Goal: Task Accomplishment & Management: Use online tool/utility

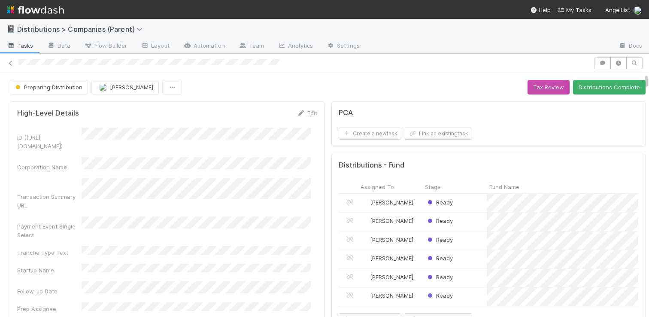
click at [231, 124] on form "High-Level Details Edit ID (TS_PCA.ID) Corporation Name Transaction Summary URL…" at bounding box center [167, 220] width 300 height 222
click at [12, 64] on div at bounding box center [324, 63] width 649 height 12
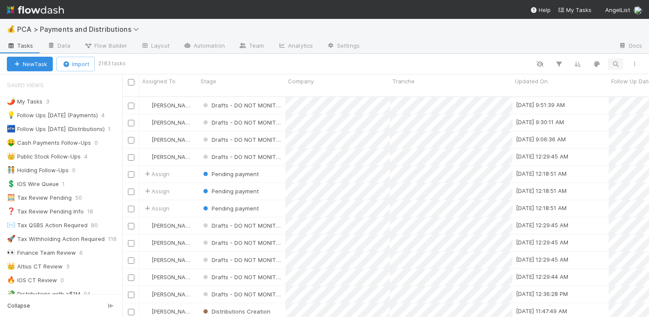
scroll to position [221, 520]
click at [618, 62] on icon "button" at bounding box center [615, 64] width 9 height 8
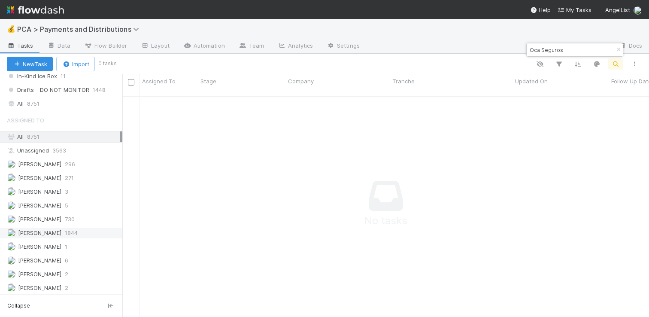
scroll to position [666, 0]
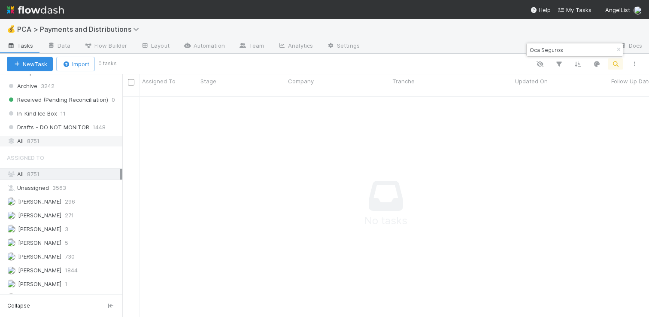
type input "Oca Seguros"
click at [48, 143] on div "All 8751" at bounding box center [63, 141] width 113 height 11
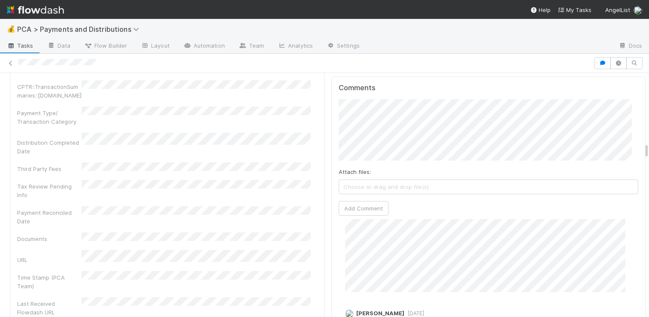
scroll to position [560, 0]
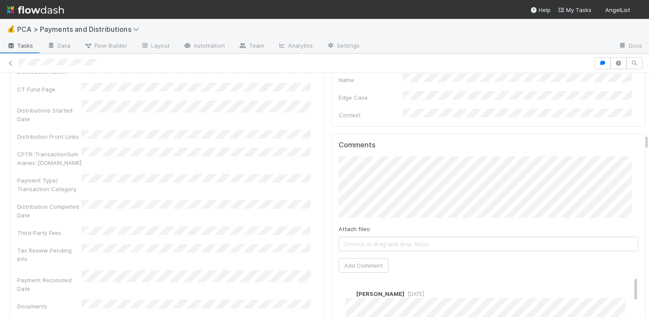
scroll to position [1629, 0]
click at [352, 257] on button "Add Comment" at bounding box center [364, 264] width 50 height 15
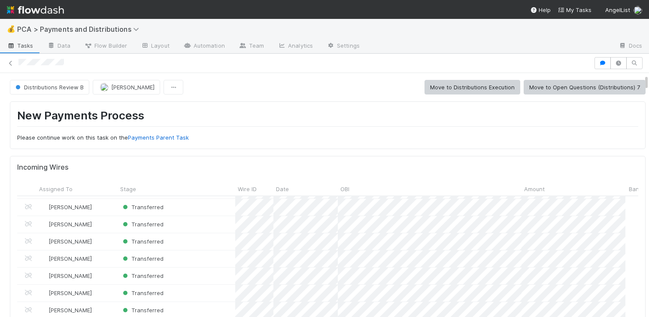
scroll to position [133, 0]
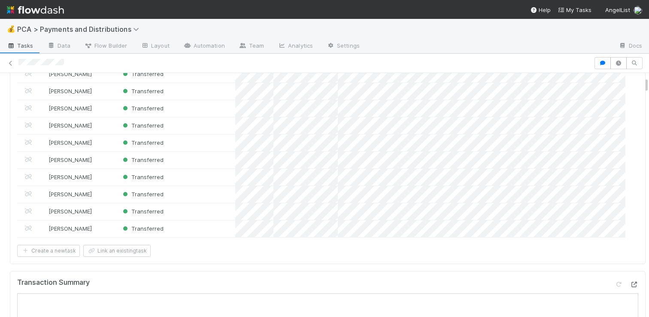
click at [630, 283] on icon at bounding box center [634, 285] width 9 height 6
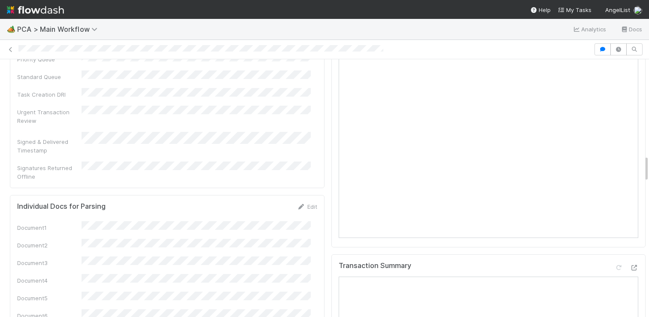
scroll to position [916, 0]
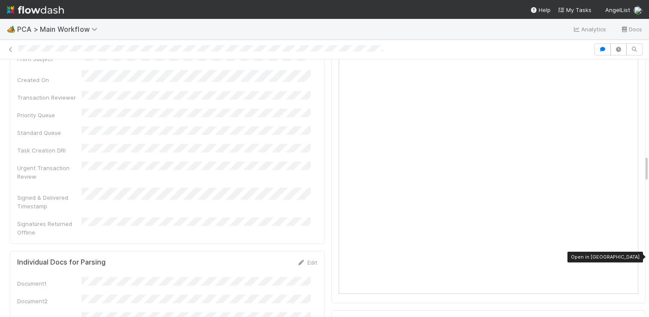
click at [630, 316] on div at bounding box center [634, 323] width 9 height 9
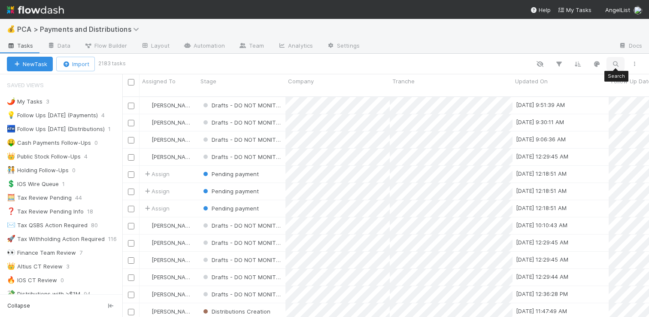
click at [612, 66] on icon "button" at bounding box center [615, 64] width 9 height 8
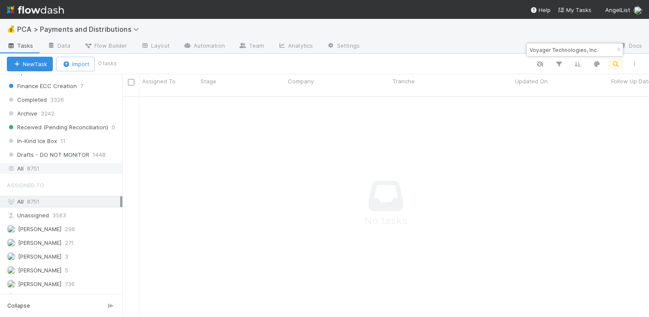
click at [42, 169] on div "All 8751" at bounding box center [63, 168] width 113 height 11
drag, startPoint x: 581, startPoint y: 49, endPoint x: 640, endPoint y: 80, distance: 66.4
click at [640, 79] on body "💰 PCA > Payments and Distributions Tasks Data Flow Builder Layout Automation Te…" at bounding box center [324, 158] width 649 height 317
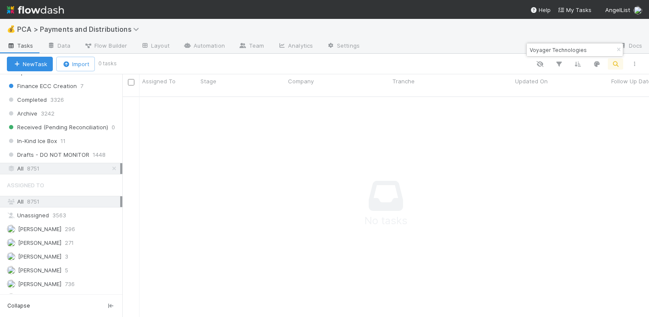
click at [564, 51] on input "Voyager Technologies" at bounding box center [571, 50] width 86 height 10
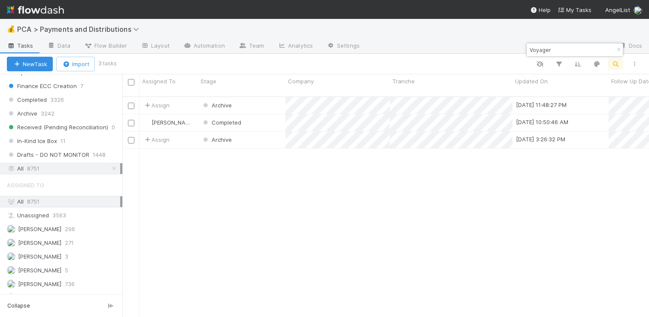
scroll to position [221, 520]
type input "Voyager"
click at [35, 66] on button "New Task" at bounding box center [30, 64] width 46 height 15
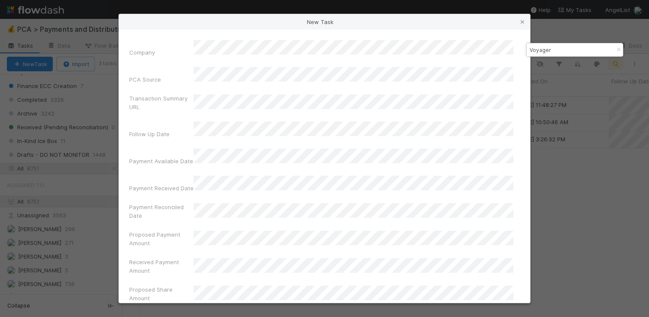
click at [188, 203] on label"] "Payment Reconciled Date" at bounding box center [161, 211] width 64 height 17
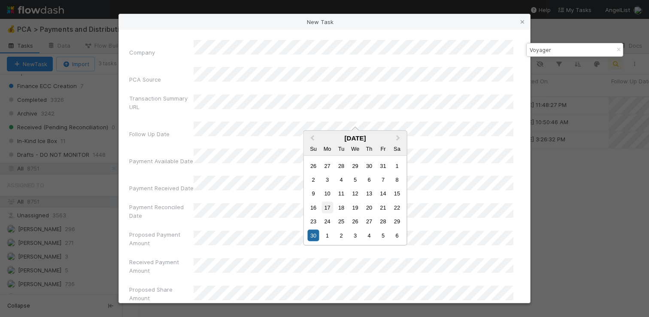
click at [329, 209] on div "17" at bounding box center [327, 207] width 12 height 12
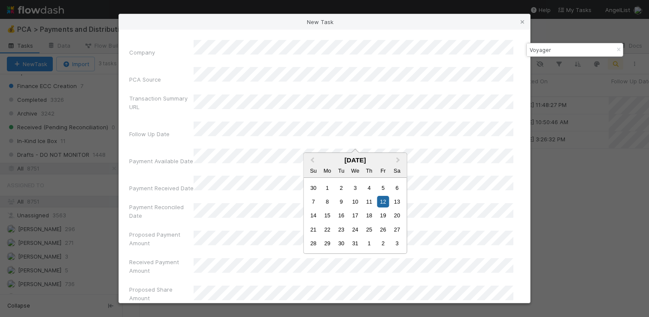
click at [180, 203] on label"] "Payment Reconciled Date" at bounding box center [161, 211] width 64 height 17
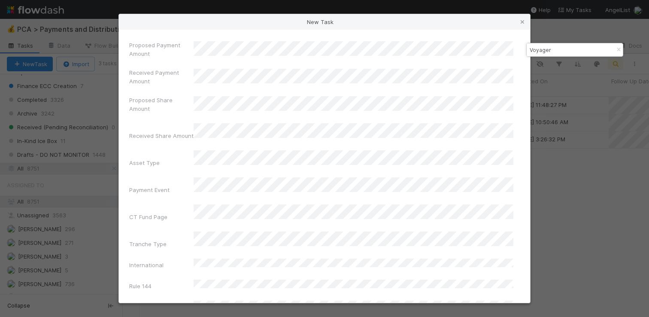
scroll to position [190, 0]
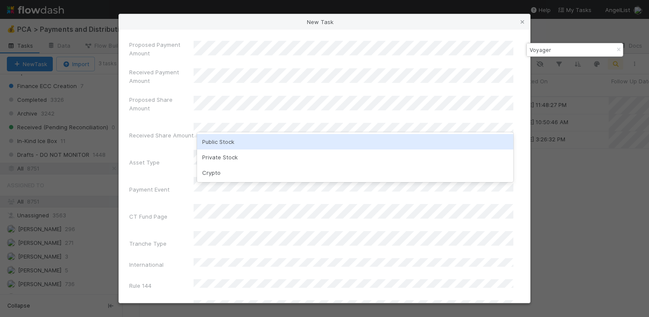
click at [215, 140] on div "Public Stock" at bounding box center [355, 141] width 316 height 15
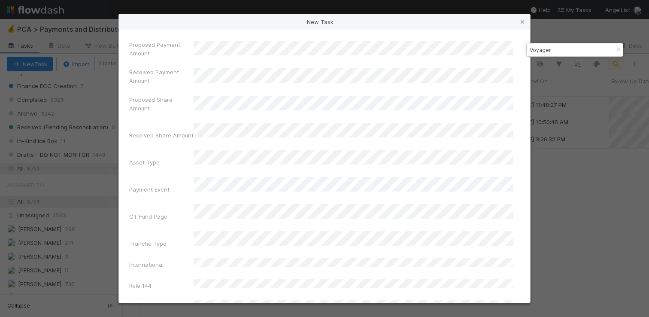
click at [170, 260] on div "International" at bounding box center [161, 266] width 64 height 12
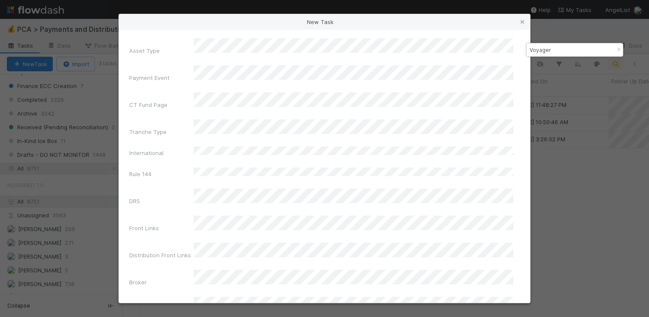
scroll to position [149, 0]
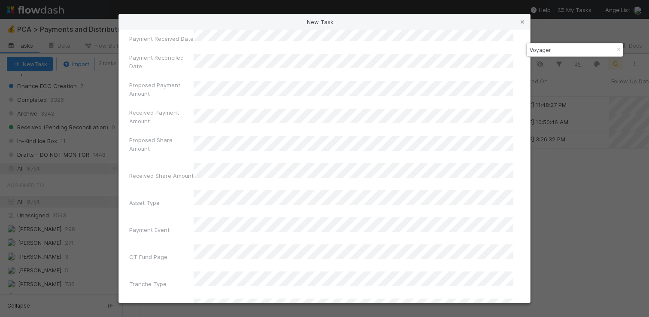
click at [168, 252] on div "CT Fund Page" at bounding box center [161, 258] width 64 height 12
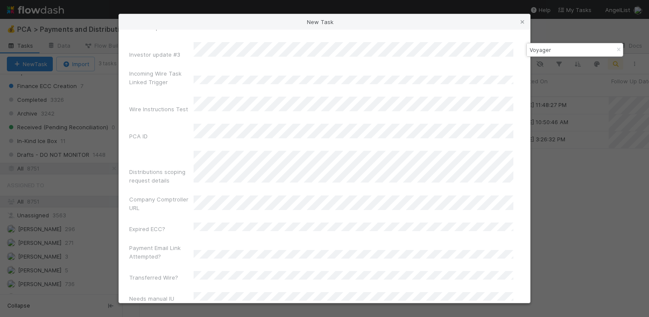
scroll to position [3468, 0]
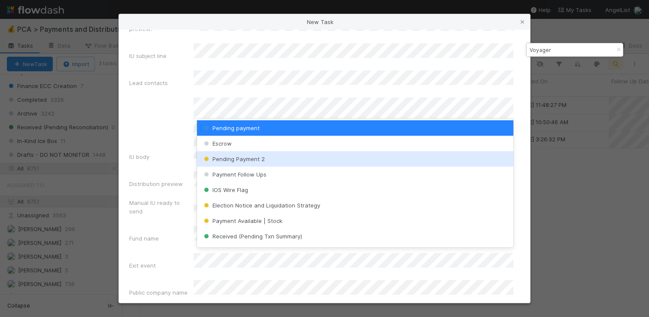
click at [247, 164] on div "Pending Payment 2" at bounding box center [355, 158] width 316 height 15
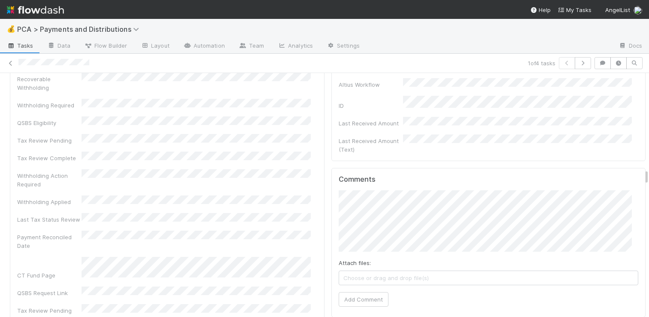
scroll to position [2447, 0]
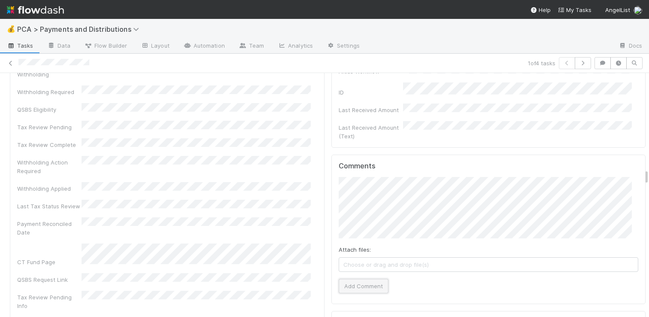
click at [368, 279] on button "Add Comment" at bounding box center [364, 286] width 50 height 15
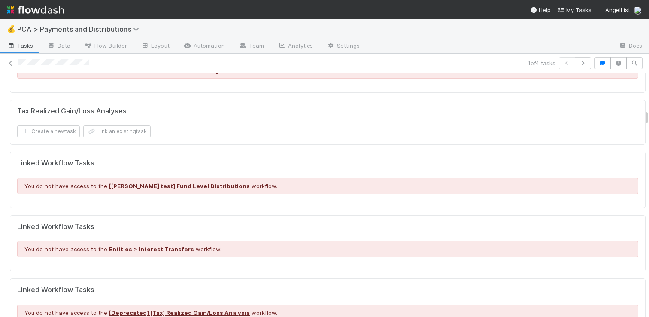
scroll to position [1057, 0]
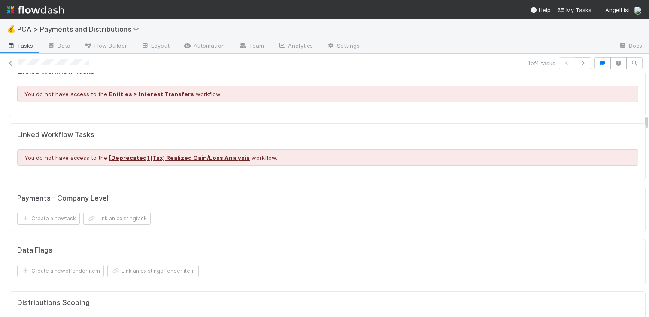
click at [218, 212] on div "Create a new task Link an existing task" at bounding box center [327, 218] width 621 height 12
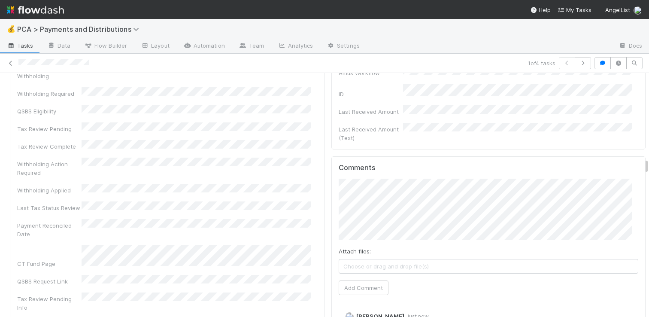
scroll to position [2547, 0]
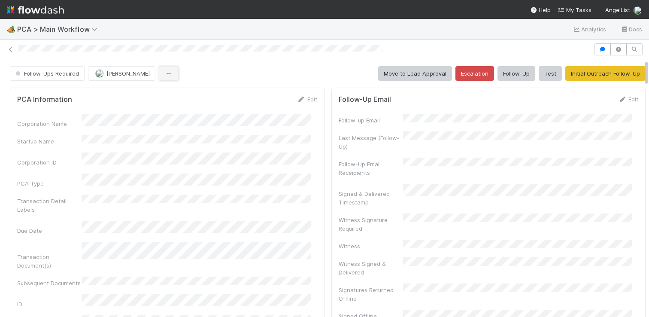
click at [161, 73] on button "button" at bounding box center [169, 73] width 20 height 15
click at [88, 124] on div "Duplicate Delete" at bounding box center [324, 158] width 649 height 317
click at [45, 72] on span "Follow-Ups Required" at bounding box center [46, 73] width 65 height 7
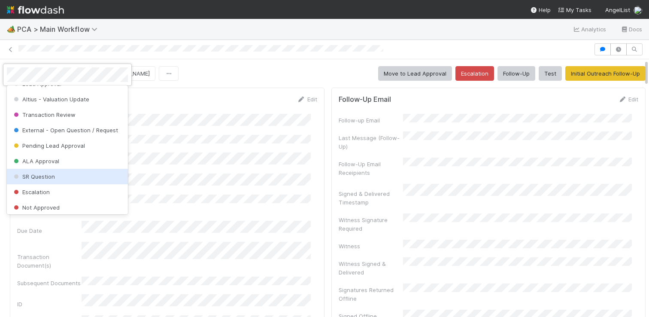
scroll to position [118, 0]
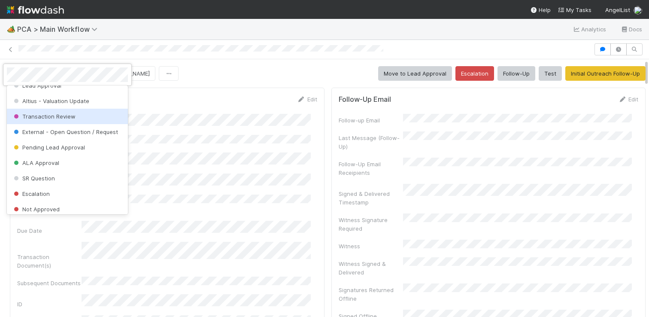
click at [260, 82] on div at bounding box center [324, 158] width 649 height 317
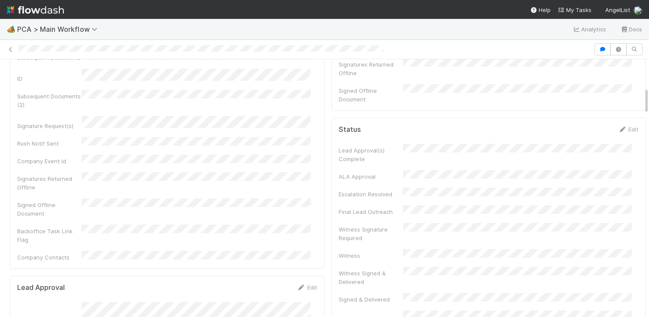
scroll to position [0, 0]
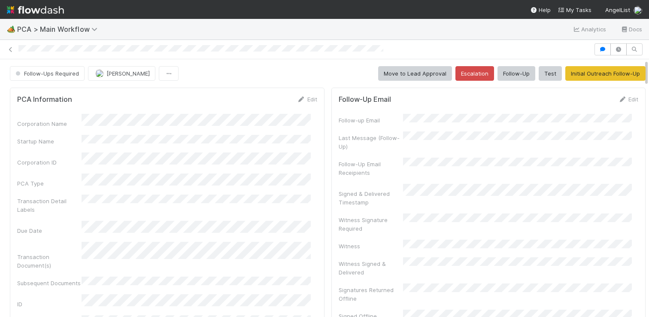
click at [63, 73] on span "Follow-Ups Required" at bounding box center [46, 73] width 65 height 7
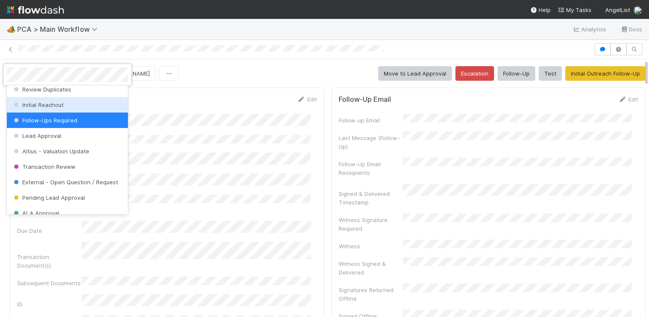
scroll to position [67, 0]
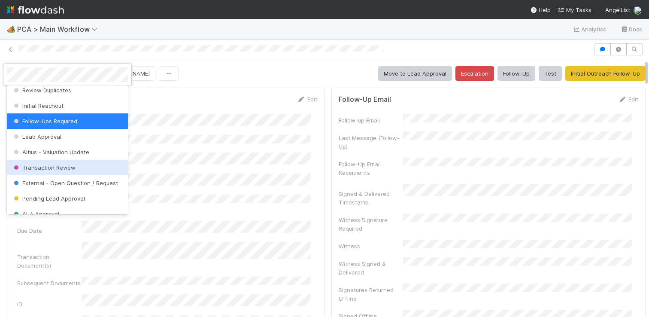
click at [64, 170] on span "Transaction Review" at bounding box center [44, 167] width 64 height 7
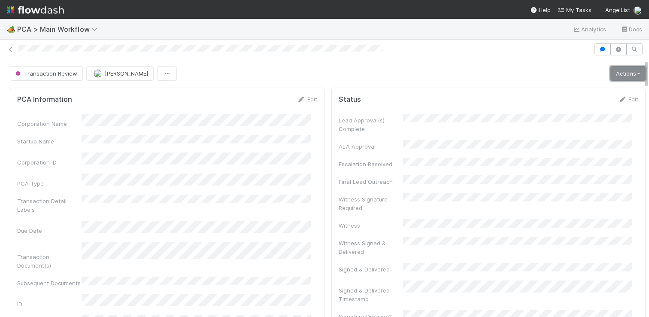
click at [612, 76] on link "Actions" at bounding box center [627, 73] width 35 height 15
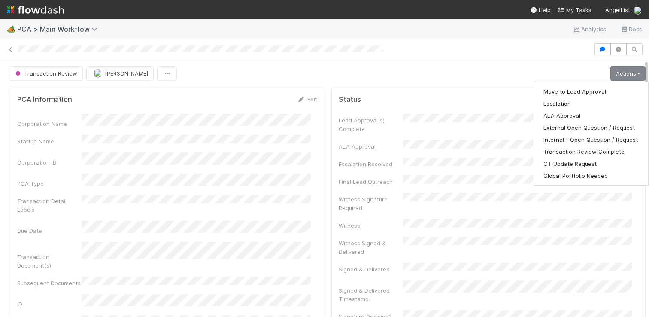
click at [428, 57] on div at bounding box center [324, 49] width 649 height 19
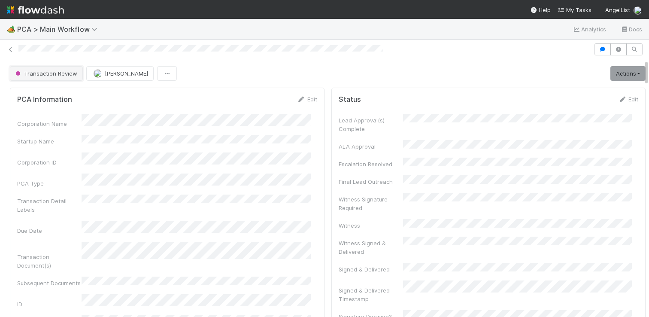
click at [50, 72] on span "Transaction Review" at bounding box center [46, 73] width 64 height 7
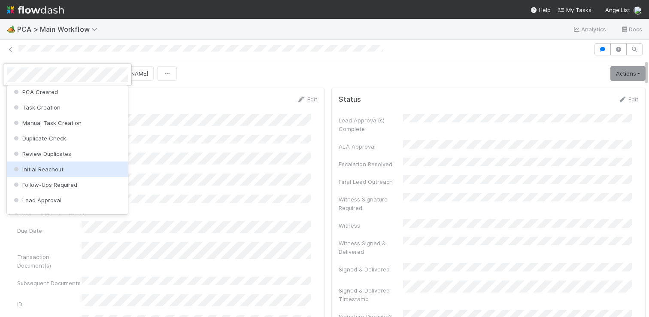
scroll to position [3, 0]
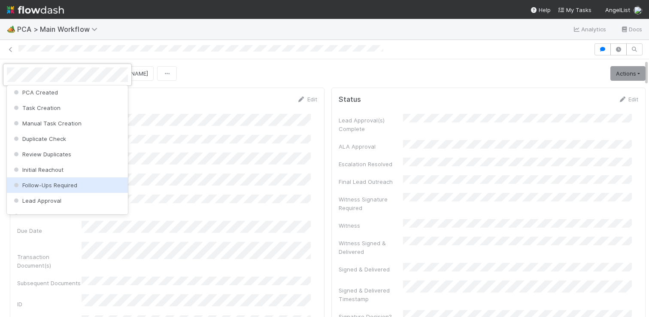
click at [54, 184] on span "Follow-Ups Required" at bounding box center [44, 185] width 65 height 7
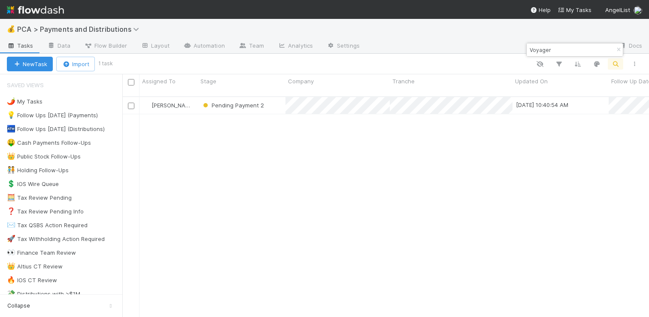
scroll to position [221, 520]
click at [46, 159] on div "👑 Public Stock Follow-Ups" at bounding box center [44, 156] width 74 height 11
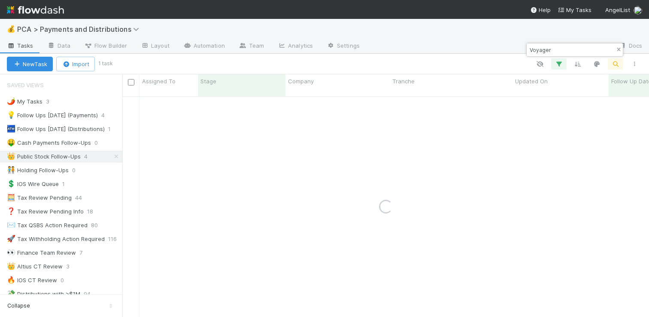
click at [618, 49] on icon "button" at bounding box center [618, 49] width 9 height 5
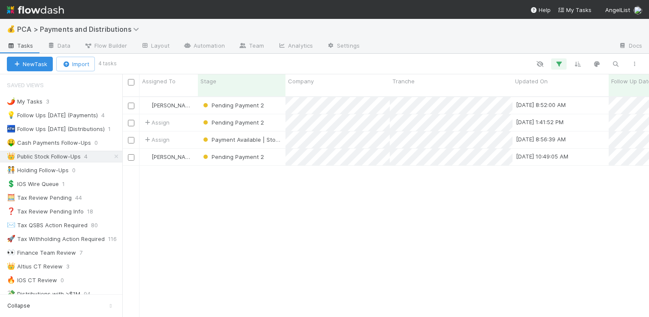
scroll to position [221, 520]
click at [279, 98] on div "Pending Payment 2" at bounding box center [242, 105] width 88 height 17
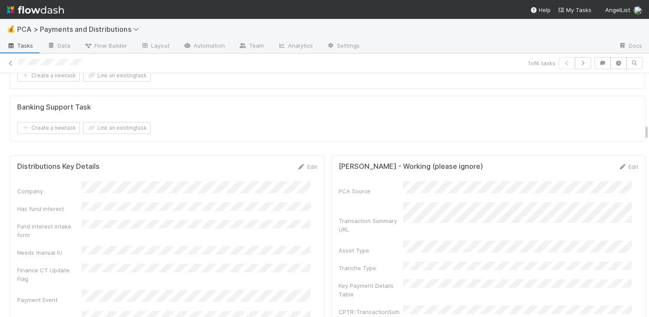
scroll to position [1317, 0]
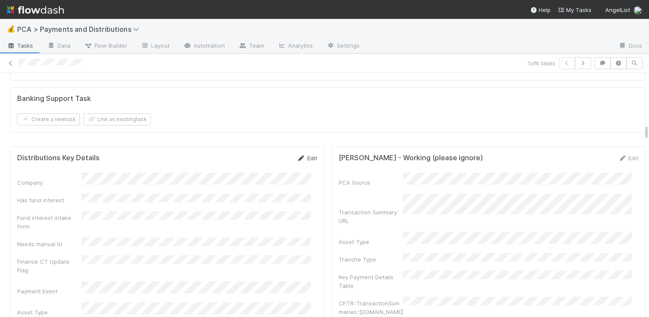
click at [309, 154] on link "Edit" at bounding box center [307, 157] width 20 height 7
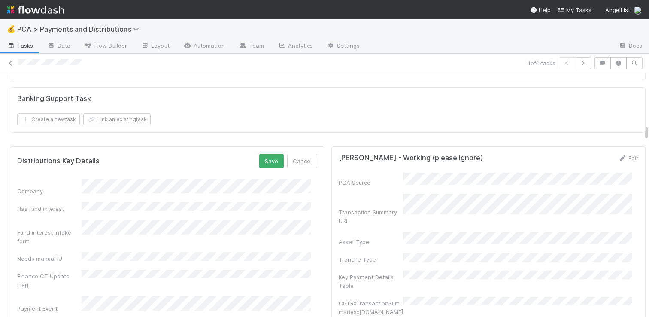
scroll to position [1367, 0]
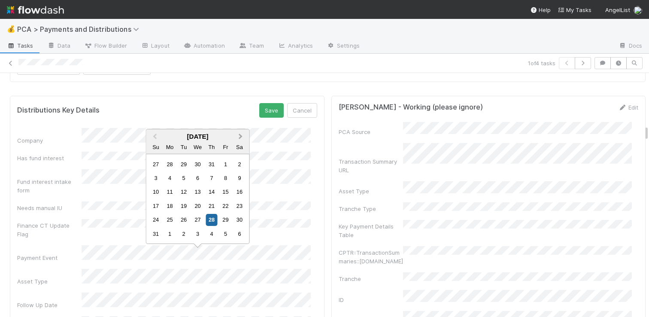
click at [244, 135] on button "Next Month" at bounding box center [242, 137] width 14 height 14
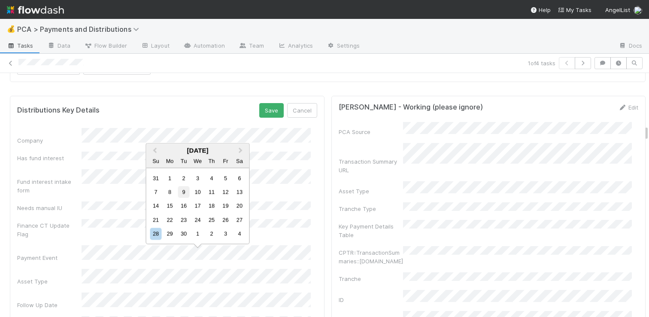
click at [183, 191] on div "9" at bounding box center [184, 192] width 12 height 12
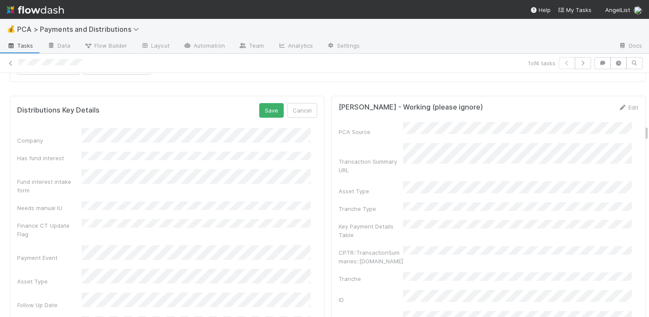
click at [253, 103] on div "Distributions Key Details Save Cancel" at bounding box center [167, 110] width 300 height 15
click at [259, 103] on button "Save" at bounding box center [271, 110] width 24 height 15
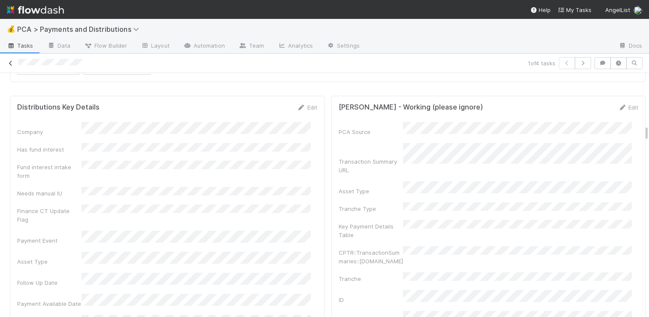
click at [10, 64] on icon at bounding box center [10, 64] width 9 height 6
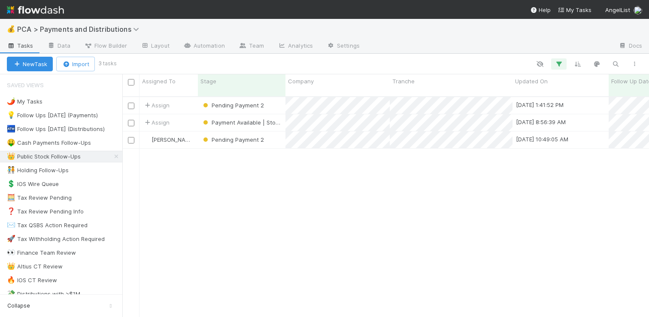
scroll to position [221, 520]
click at [276, 97] on div "Pending Payment 2" at bounding box center [242, 105] width 88 height 17
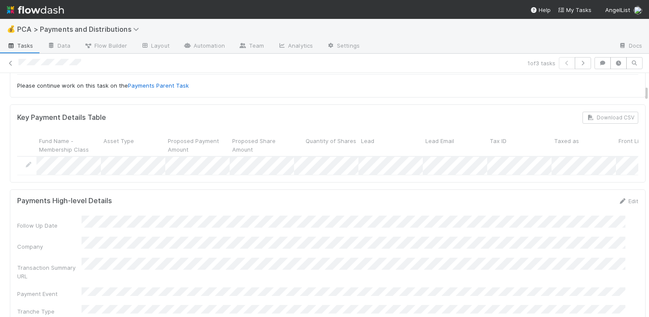
scroll to position [8, 0]
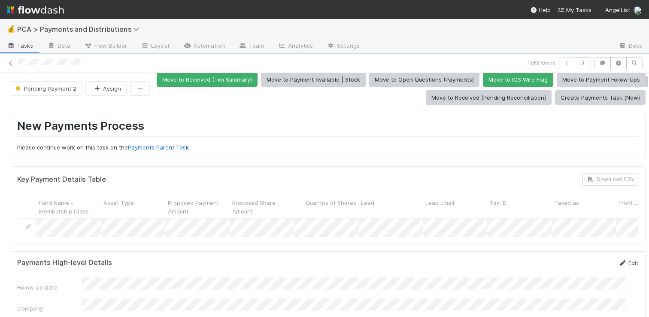
click at [618, 266] on icon at bounding box center [622, 263] width 9 height 6
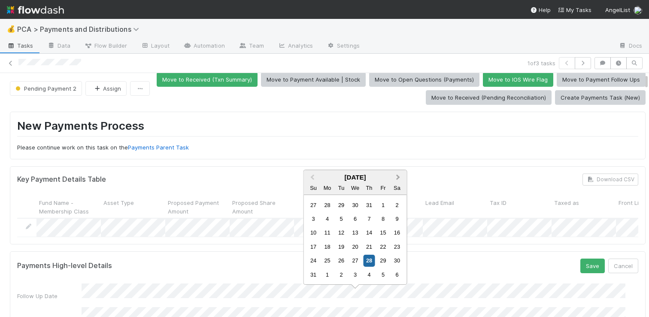
click at [393, 178] on button "Next Month" at bounding box center [399, 178] width 14 height 14
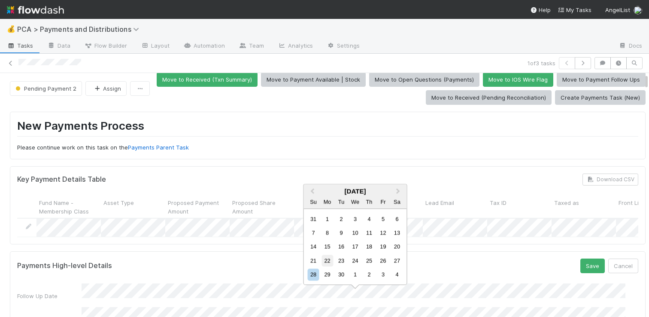
click at [329, 258] on div "22" at bounding box center [327, 260] width 12 height 12
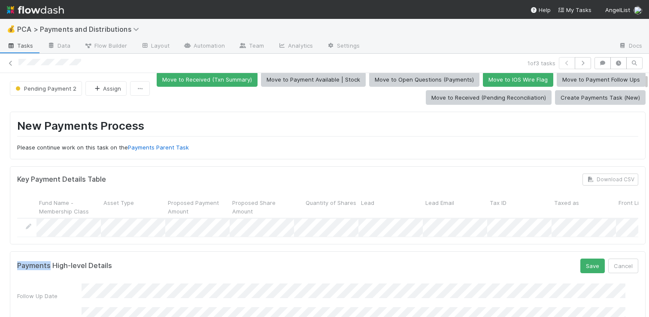
drag, startPoint x: 574, startPoint y: 270, endPoint x: 345, endPoint y: 288, distance: 229.4
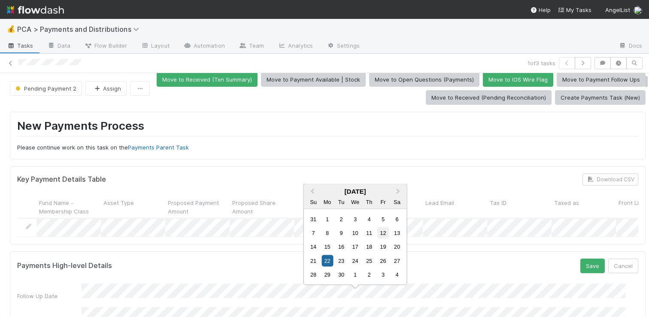
click at [379, 233] on div "12" at bounding box center [383, 233] width 12 height 12
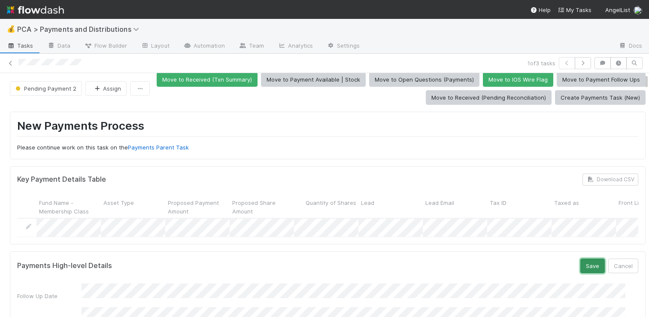
click at [580, 268] on button "Save" at bounding box center [592, 265] width 24 height 15
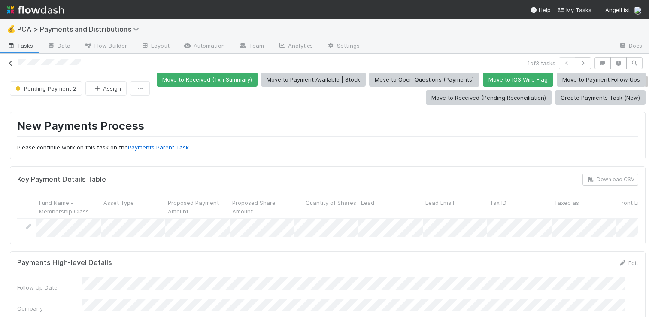
click at [8, 65] on icon at bounding box center [10, 64] width 9 height 6
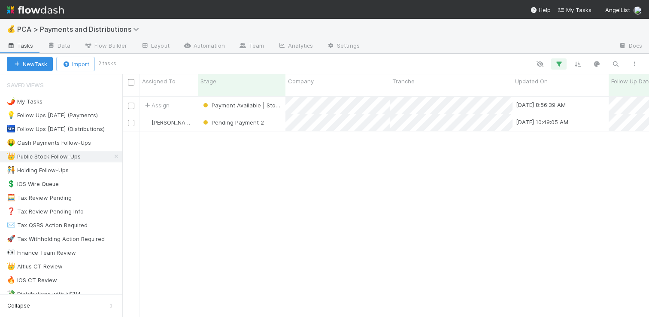
scroll to position [221, 520]
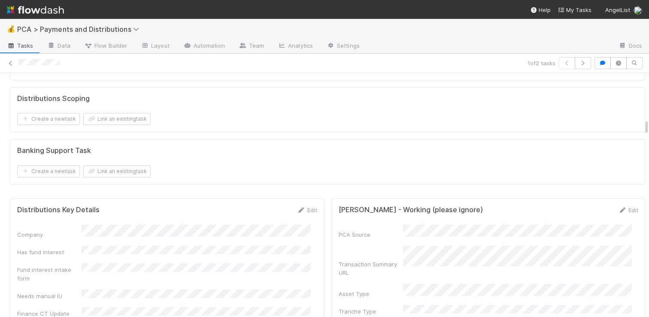
scroll to position [1287, 0]
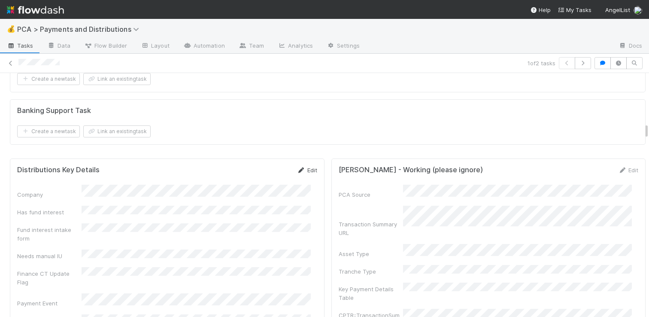
click at [300, 167] on link "Edit" at bounding box center [307, 170] width 20 height 7
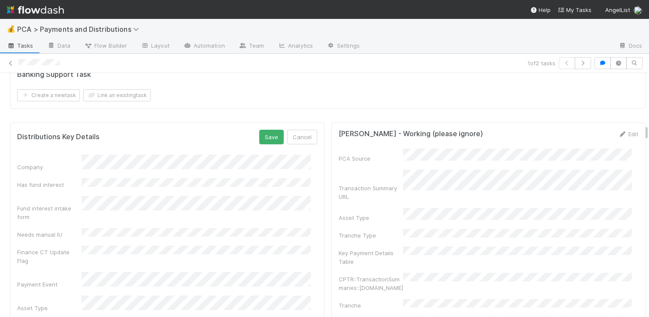
scroll to position [1357, 0]
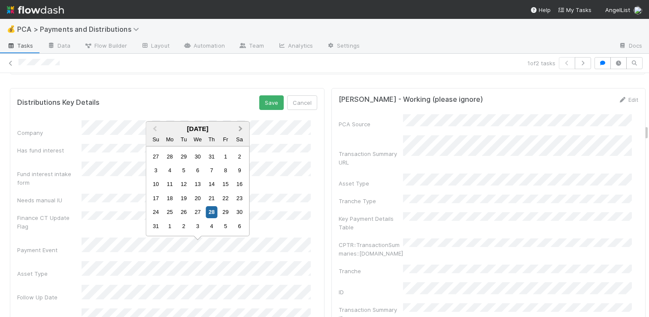
click at [241, 126] on span "Next Month" at bounding box center [241, 129] width 0 height 10
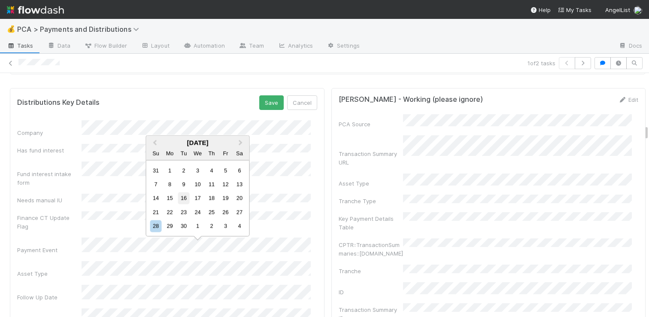
click at [184, 197] on div "16" at bounding box center [184, 198] width 12 height 12
click at [197, 199] on div "17" at bounding box center [198, 198] width 12 height 12
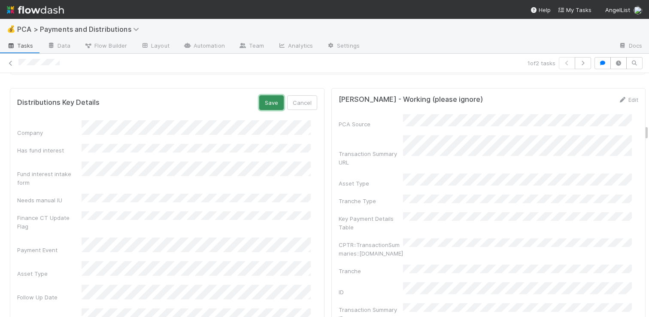
click at [262, 95] on button "Save" at bounding box center [271, 102] width 24 height 15
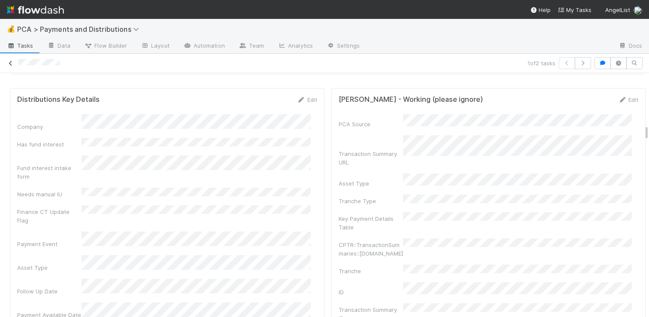
click at [10, 64] on icon at bounding box center [10, 64] width 9 height 6
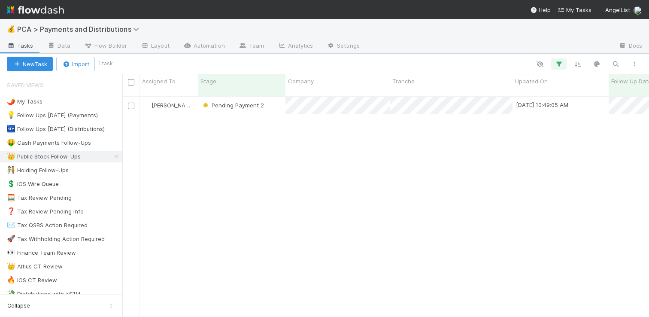
scroll to position [221, 520]
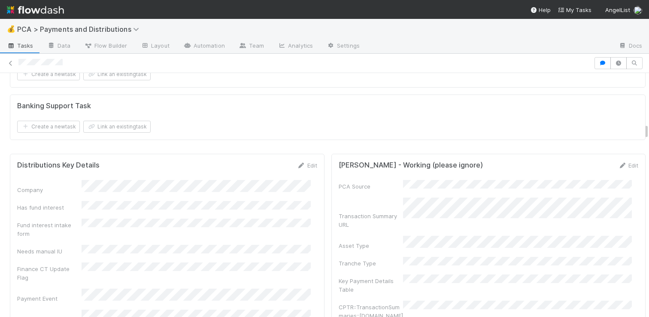
scroll to position [1314, 0]
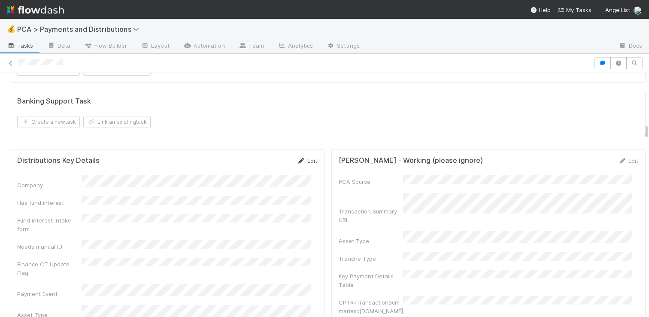
click at [308, 157] on link "Edit" at bounding box center [307, 160] width 20 height 7
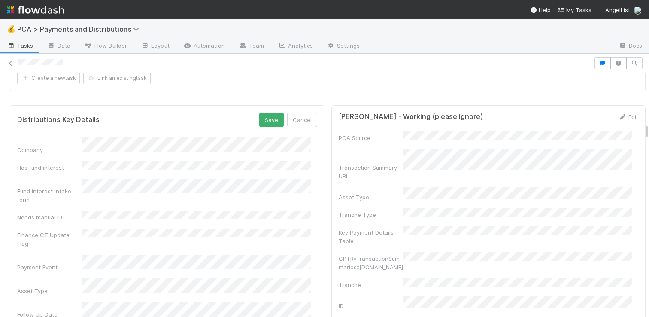
scroll to position [1383, 0]
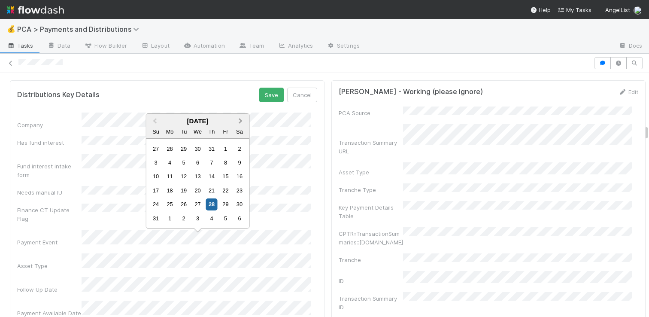
click at [237, 123] on button "Next Month" at bounding box center [242, 122] width 14 height 14
click at [243, 118] on button "Next Month" at bounding box center [242, 122] width 14 height 14
click at [239, 124] on button "Next Month" at bounding box center [242, 122] width 14 height 14
click at [242, 124] on button "Next Month" at bounding box center [242, 122] width 14 height 14
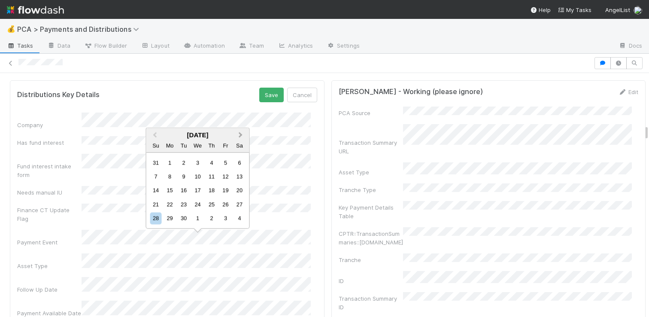
click at [237, 137] on button "Next Month" at bounding box center [242, 136] width 14 height 14
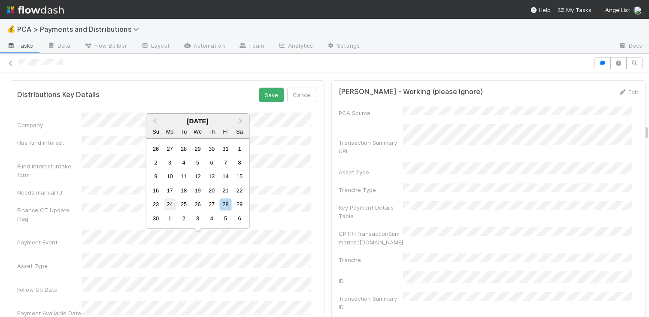
click at [174, 203] on div "24" at bounding box center [170, 204] width 12 height 12
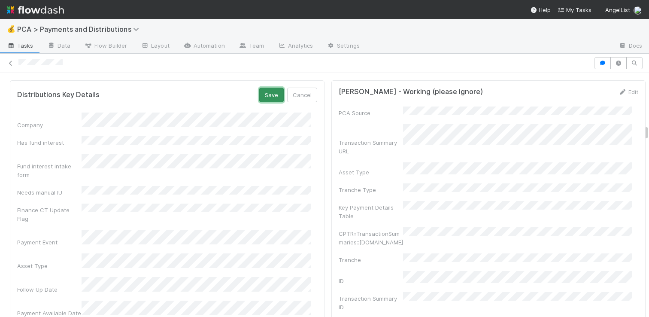
click at [268, 88] on button "Save" at bounding box center [271, 95] width 24 height 15
